Goal: Information Seeking & Learning: Learn about a topic

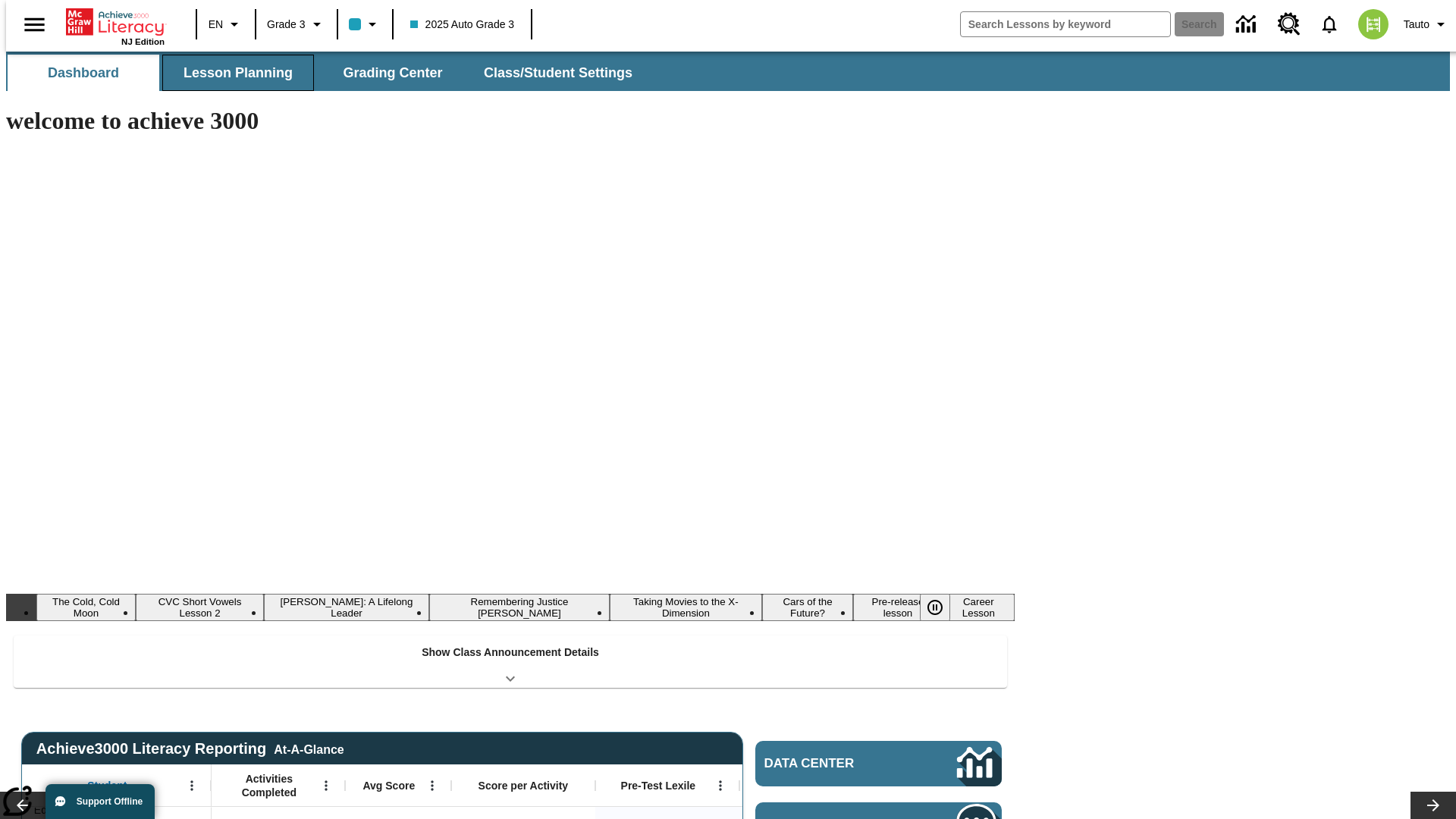
click at [232, 73] on button "Lesson Planning" at bounding box center [238, 72] width 152 height 36
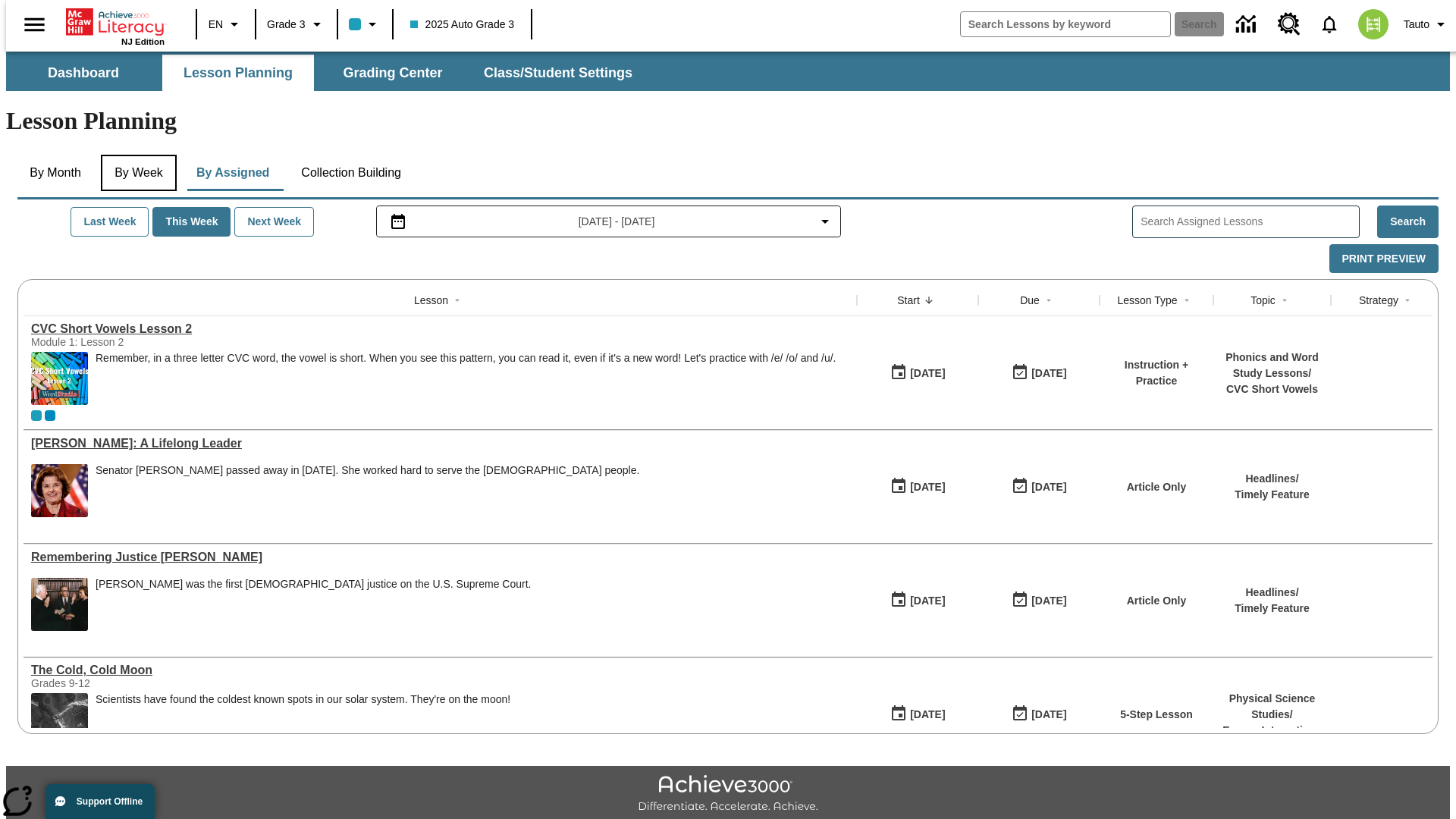
click at [136, 155] on button "By Week" at bounding box center [139, 173] width 75 height 36
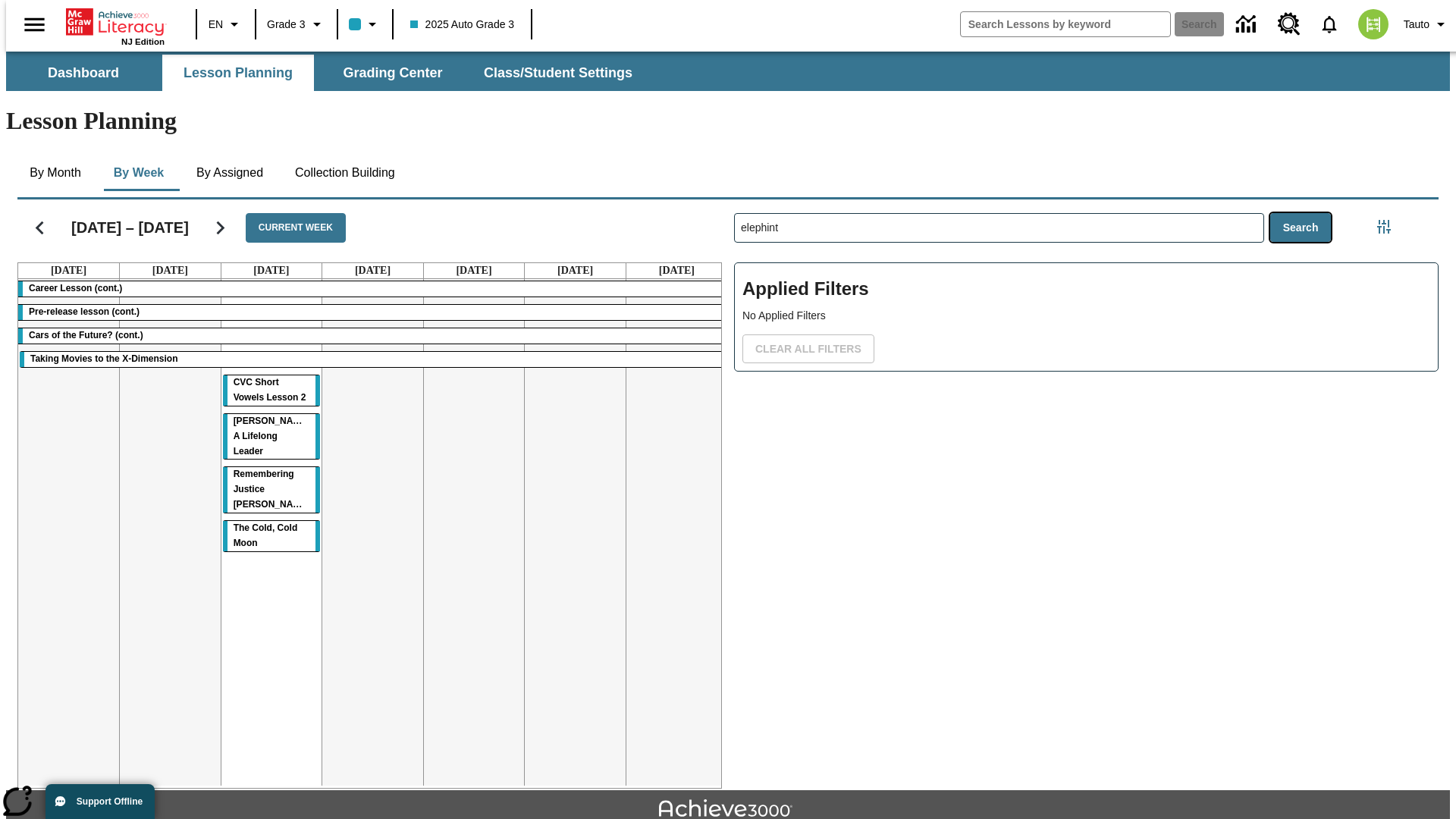
click at [1304, 213] on button "Search" at bounding box center [1301, 227] width 61 height 30
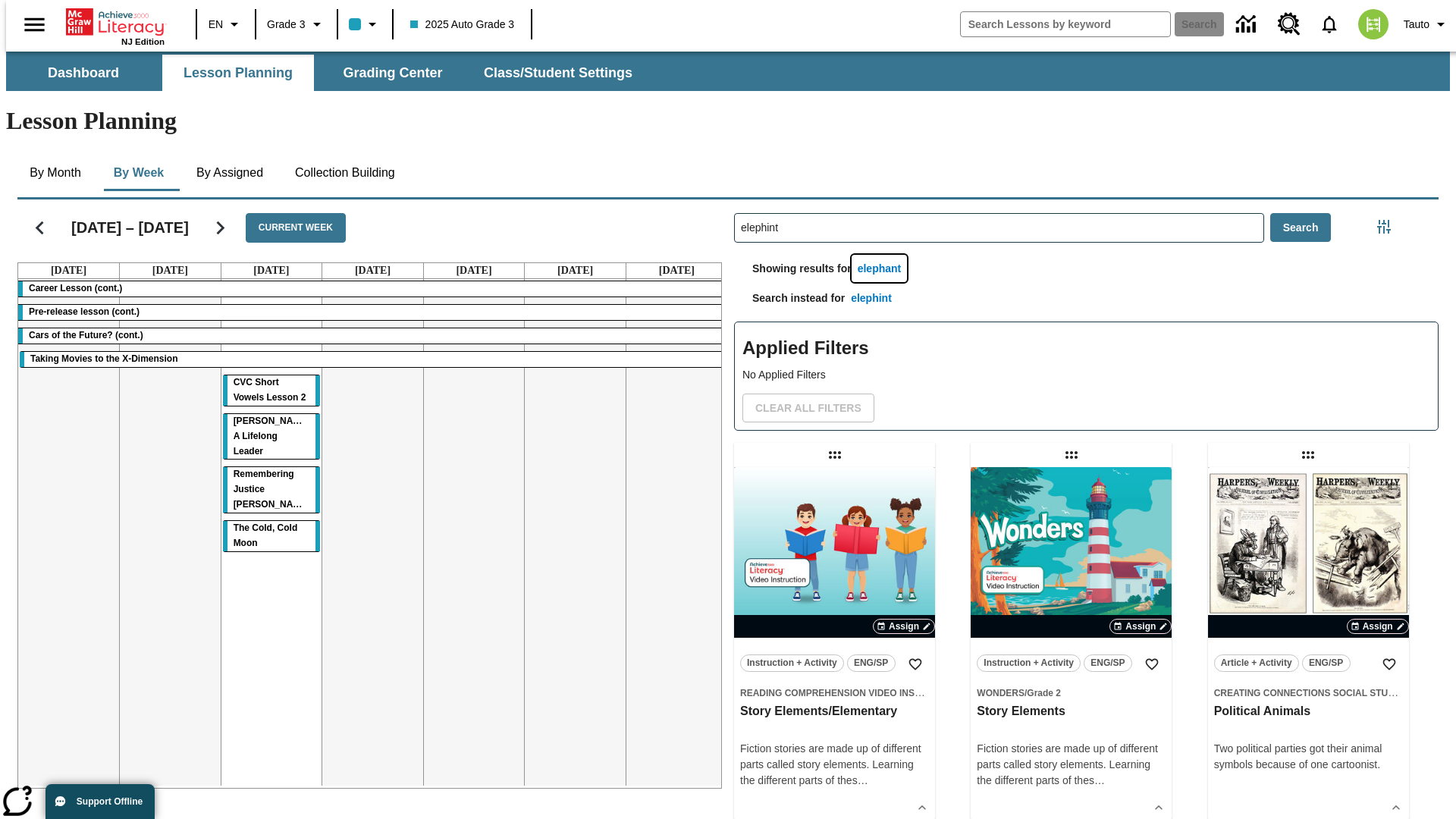
click at [882, 255] on button "elephant" at bounding box center [879, 268] width 56 height 28
type input "elephant"
